Goal: Information Seeking & Learning: Learn about a topic

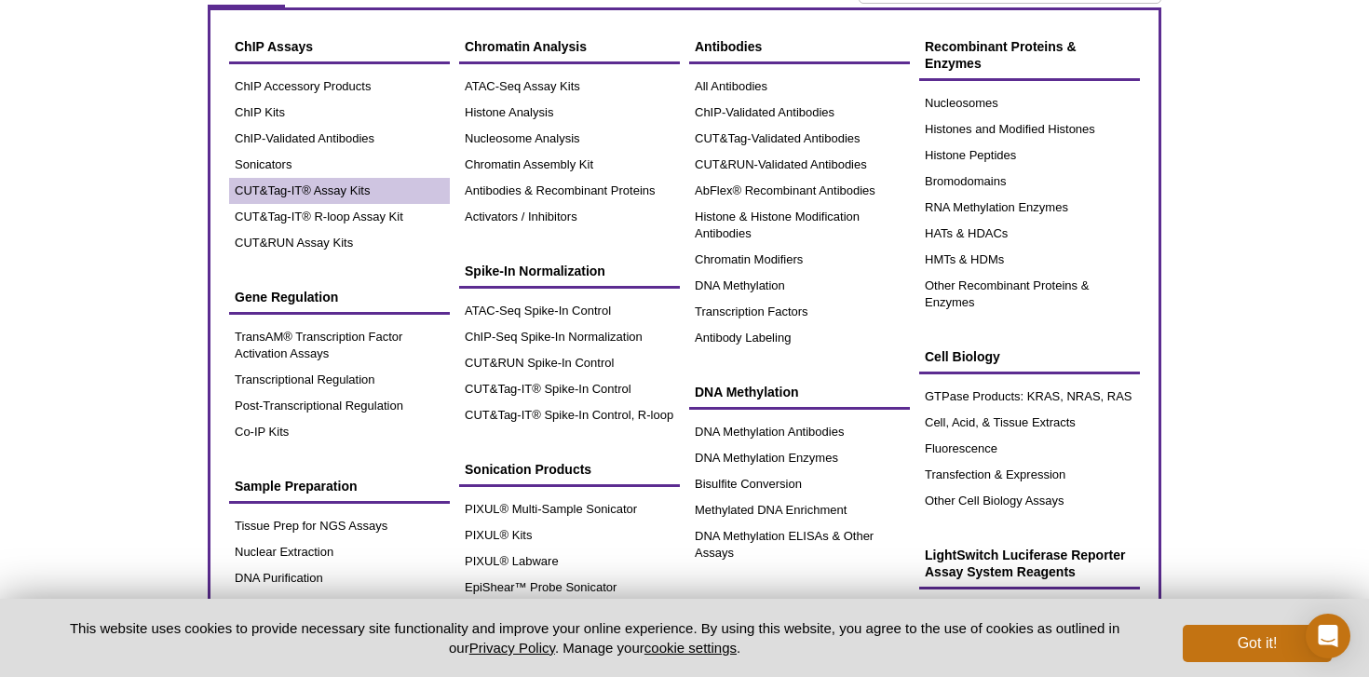
scroll to position [143, 0]
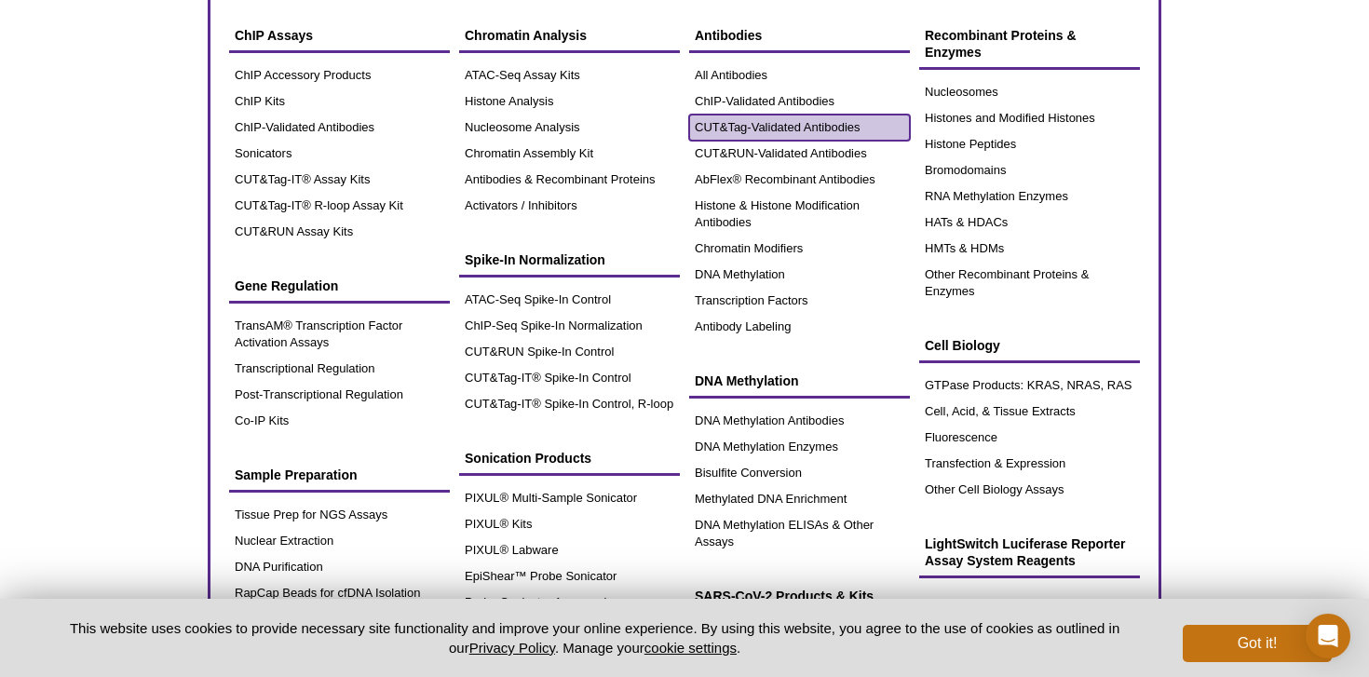
click at [833, 130] on link "CUT&Tag-Validated Antibodies" at bounding box center [799, 128] width 221 height 26
click at [723, 122] on link "CUT&Tag-Validated Antibodies" at bounding box center [799, 128] width 221 height 26
click at [810, 124] on link "CUT&Tag-Validated Antibodies" at bounding box center [799, 128] width 221 height 26
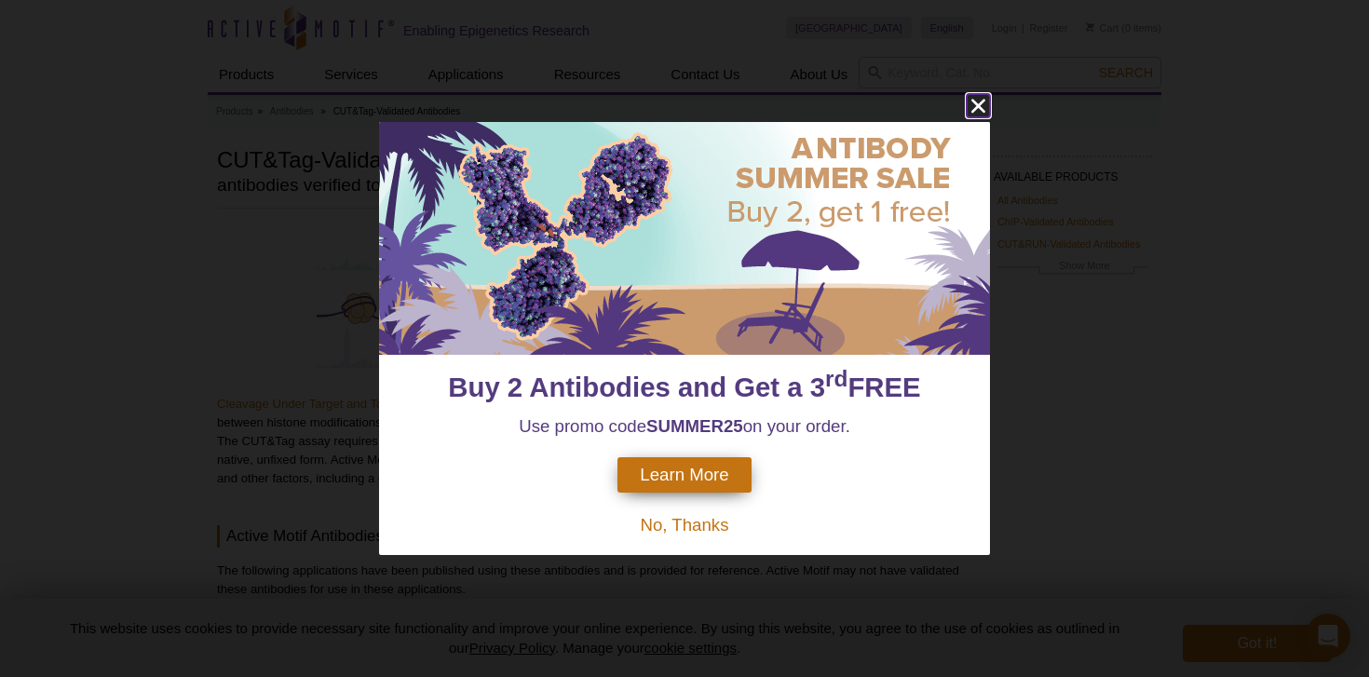
click at [975, 111] on icon "close" at bounding box center [978, 105] width 23 height 23
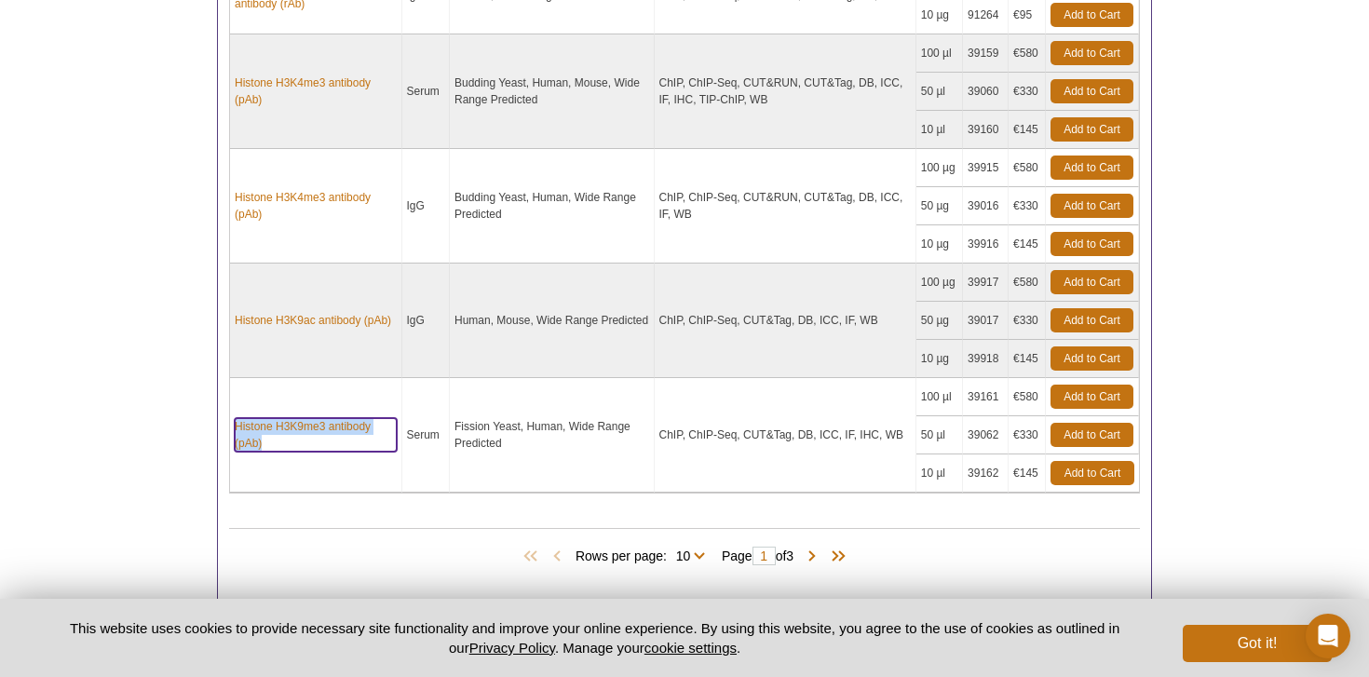
scroll to position [1573, 0]
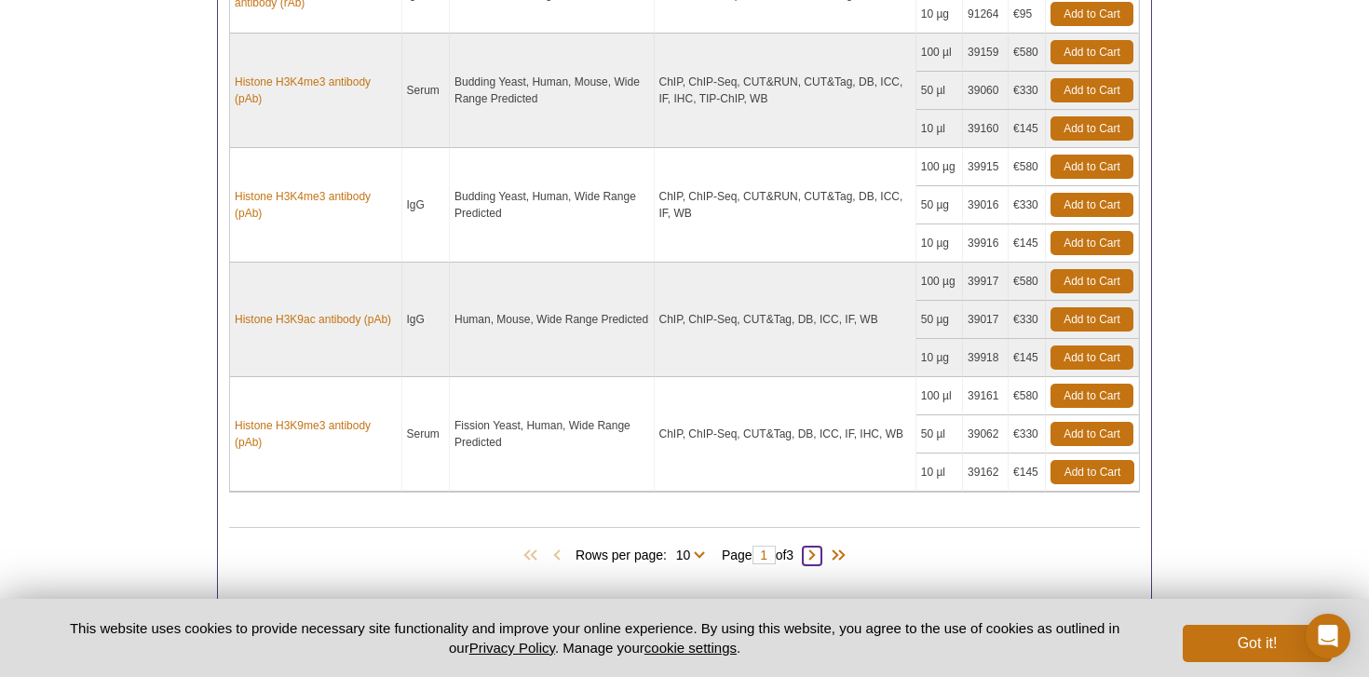
click at [819, 552] on span at bounding box center [812, 556] width 19 height 19
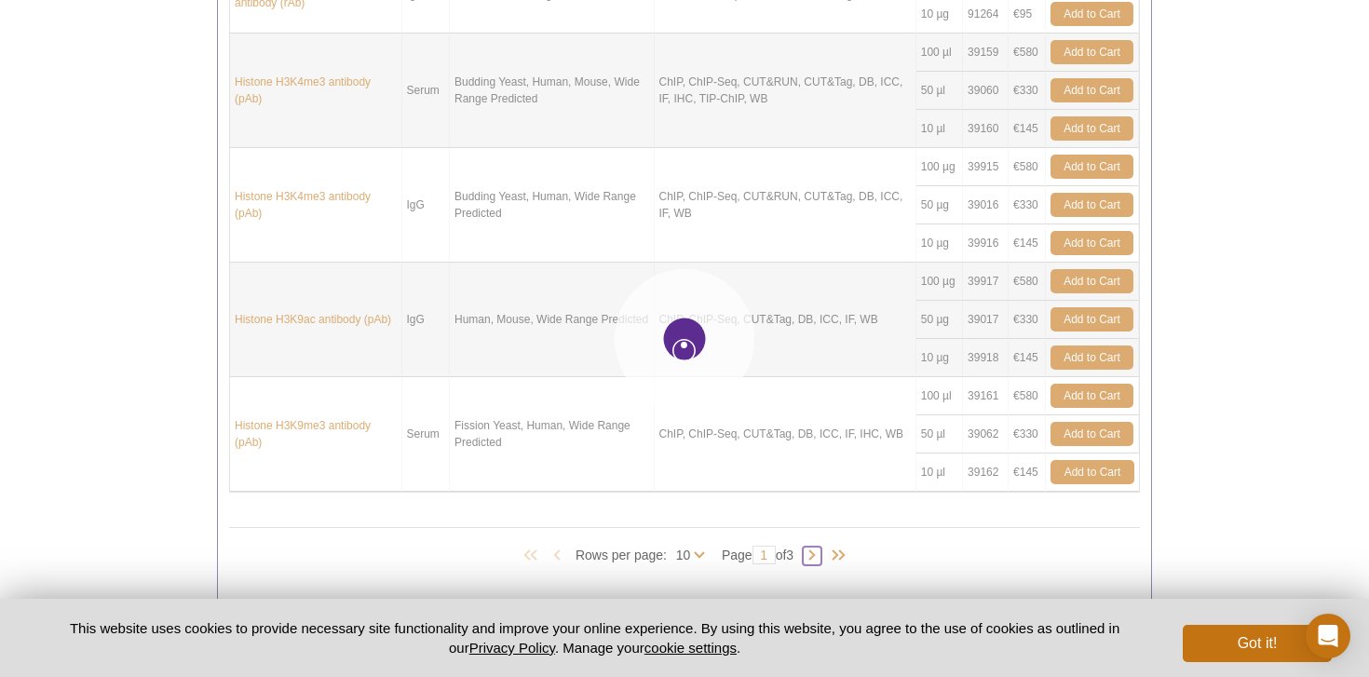
type input "2"
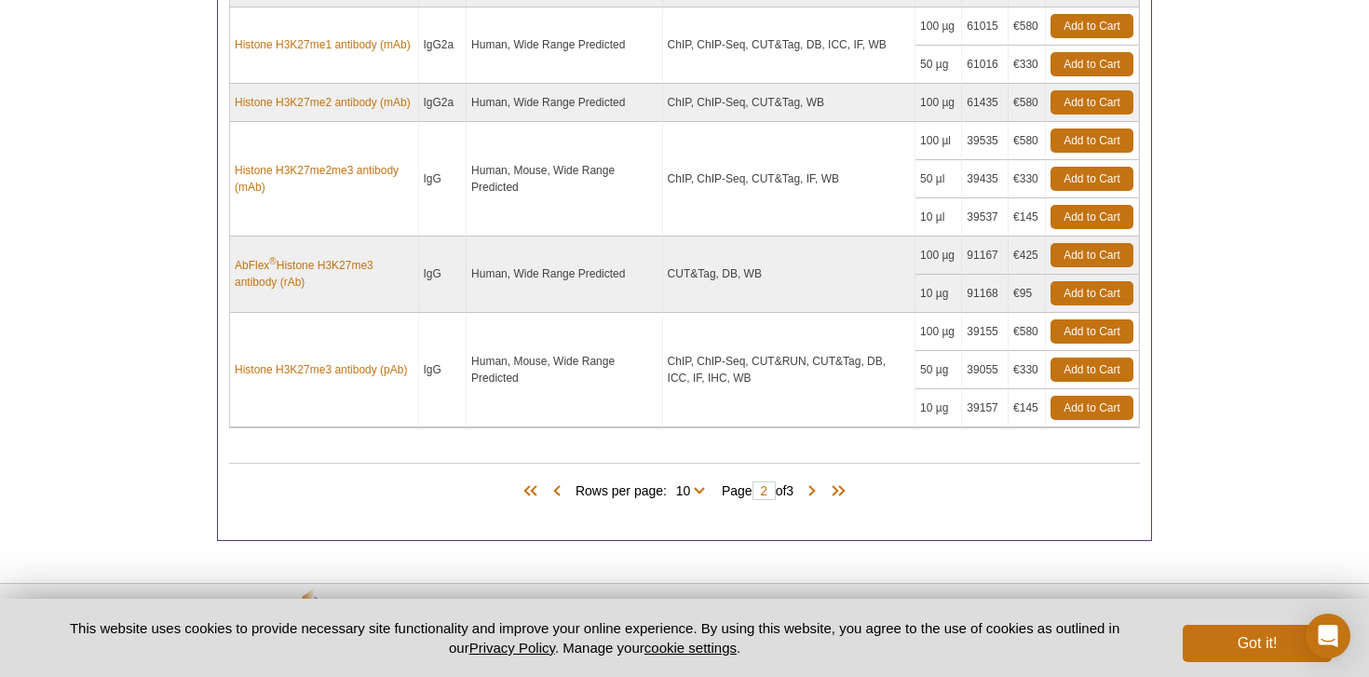
scroll to position [1618, 0]
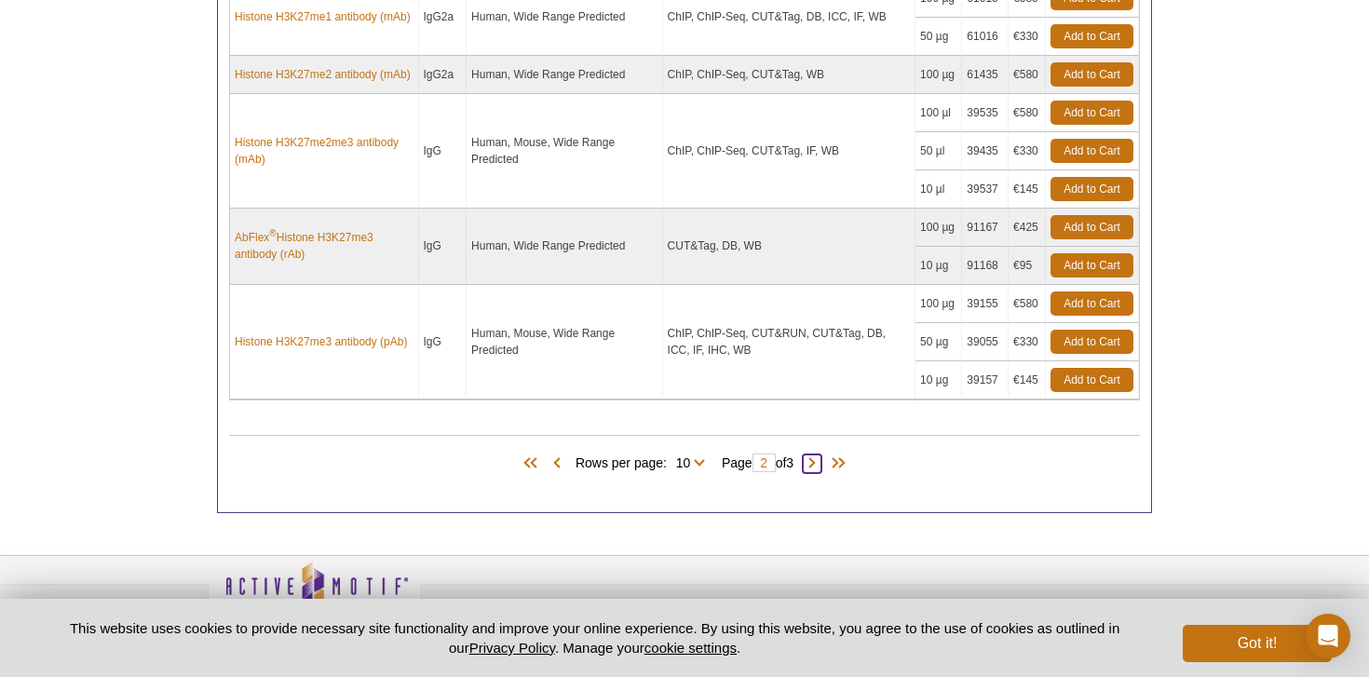
click at [822, 462] on span at bounding box center [812, 464] width 19 height 19
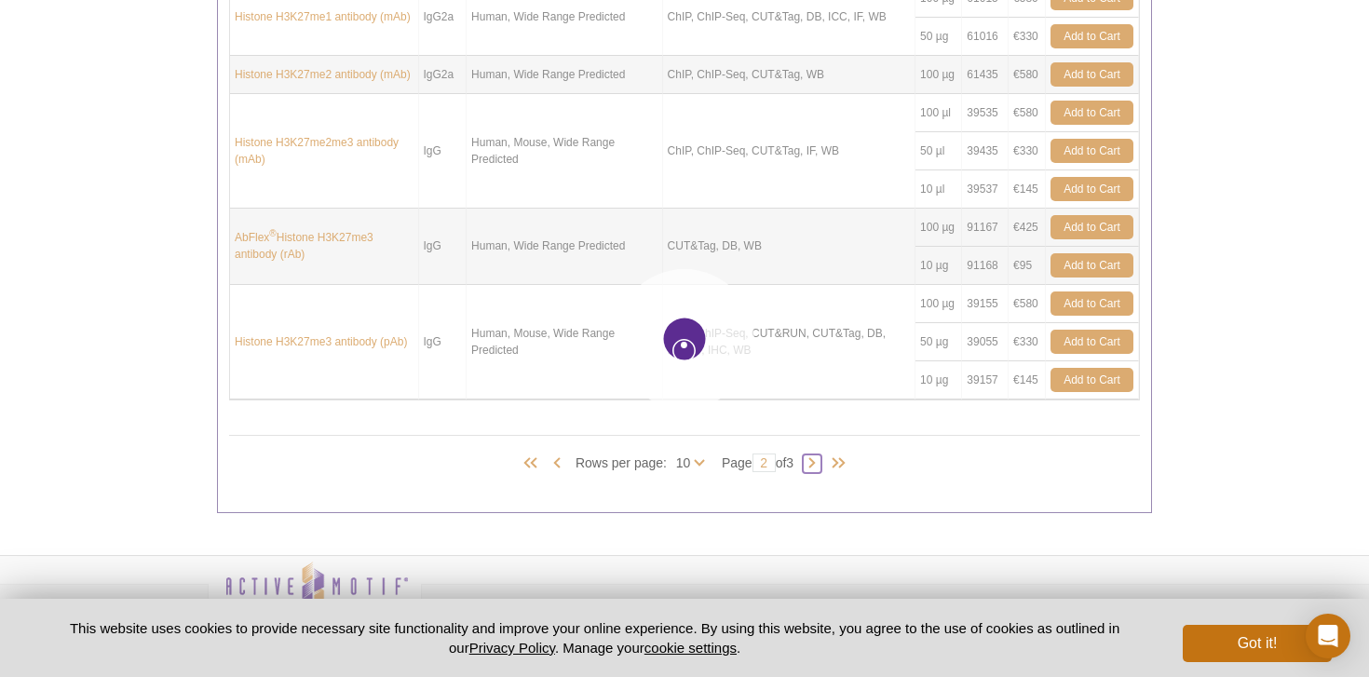
type input "3"
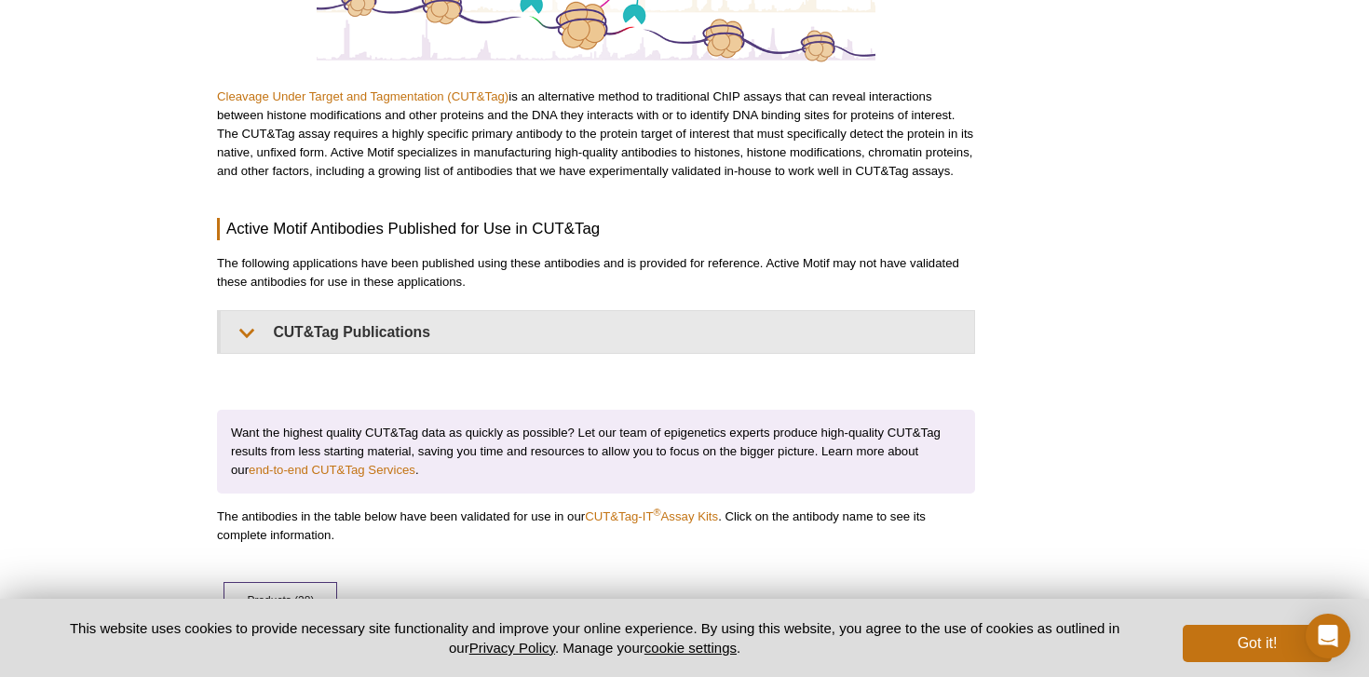
scroll to position [0, 0]
